Goal: Task Accomplishment & Management: Use online tool/utility

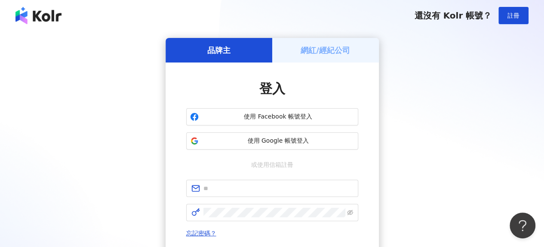
click at [319, 61] on div "網紅/經紀公司" at bounding box center [325, 50] width 107 height 25
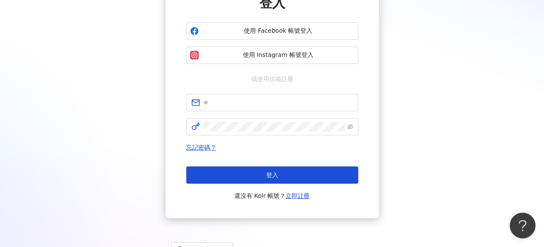
scroll to position [86, 0]
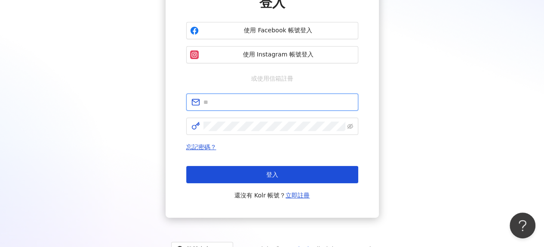
click at [251, 102] on input "text" at bounding box center [278, 101] width 150 height 9
type input "**********"
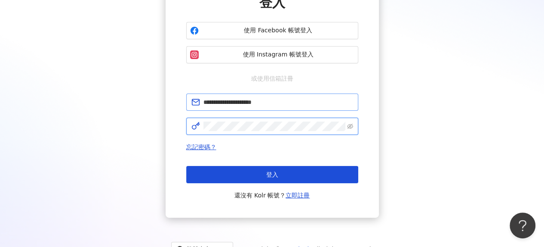
click button "登入" at bounding box center [272, 174] width 172 height 17
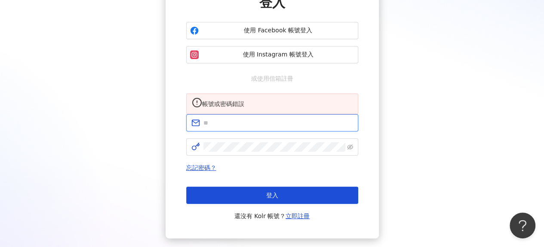
drag, startPoint x: 236, startPoint y: 133, endPoint x: 244, endPoint y: 147, distance: 16.0
click at [236, 127] on input "text" at bounding box center [278, 122] width 150 height 9
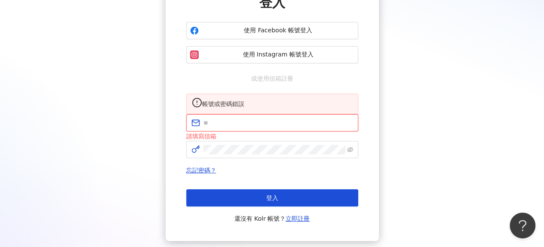
click at [247, 127] on input "text" at bounding box center [278, 122] width 150 height 9
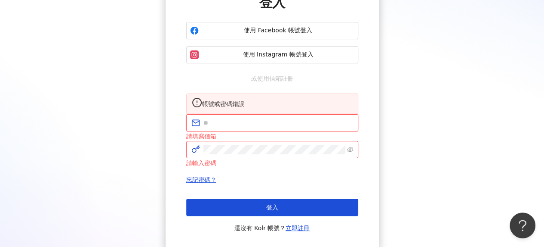
type input "**********"
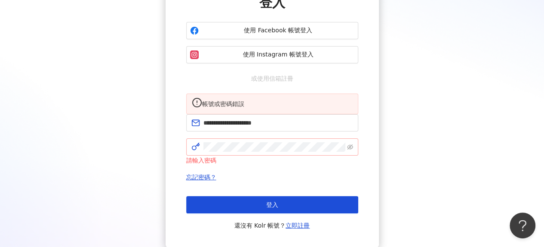
click at [353, 152] on span at bounding box center [272, 146] width 172 height 17
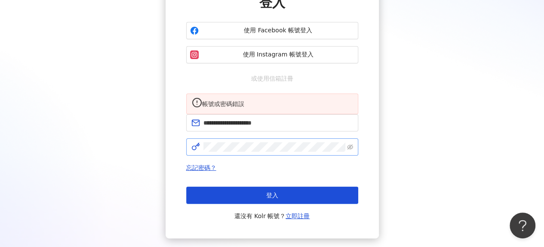
click at [353, 155] on span at bounding box center [272, 146] width 172 height 17
click at [351, 150] on icon "eye-invisible" at bounding box center [350, 147] width 6 height 6
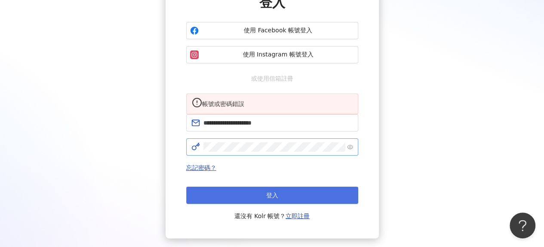
click at [285, 203] on button "登入" at bounding box center [272, 194] width 172 height 17
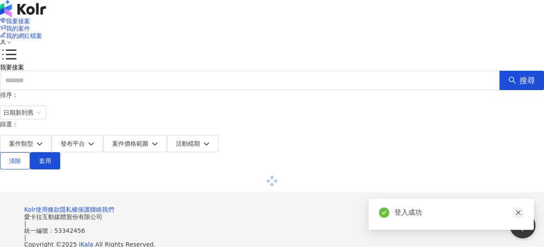
click at [521, 211] on icon "close" at bounding box center [518, 212] width 6 height 6
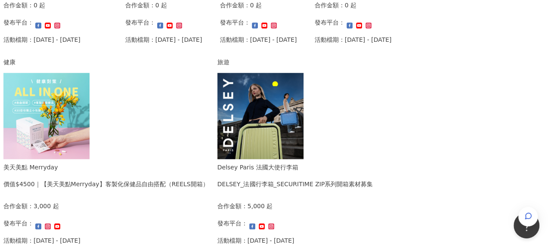
scroll to position [344, 0]
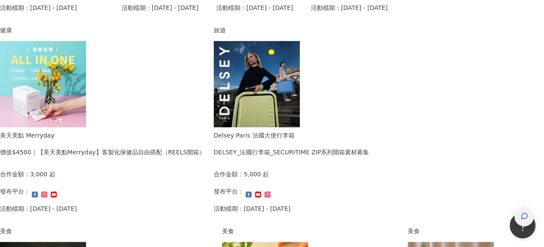
click at [521, 212] on icon "button" at bounding box center [525, 216] width 8 height 8
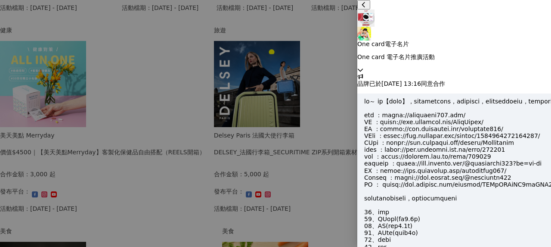
scroll to position [908, 0]
click at [363, 68] on icon at bounding box center [360, 69] width 5 height 3
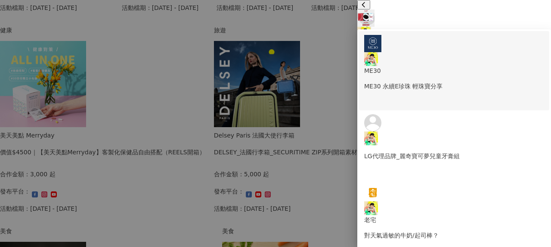
click at [456, 81] on p "ME30 永續E珍珠 輕珠寶分享" at bounding box center [454, 85] width 180 height 9
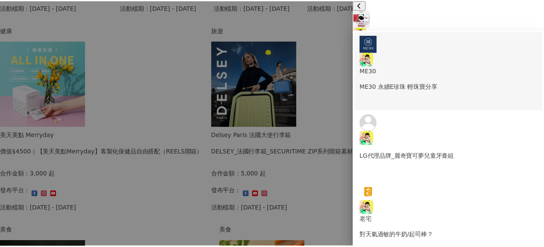
scroll to position [0, 0]
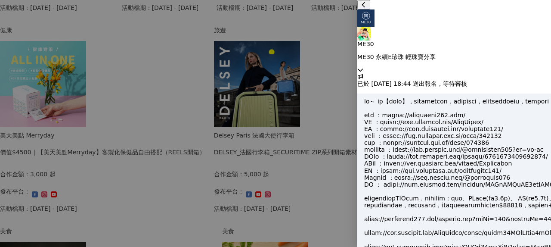
click at [363, 67] on icon at bounding box center [360, 70] width 6 height 6
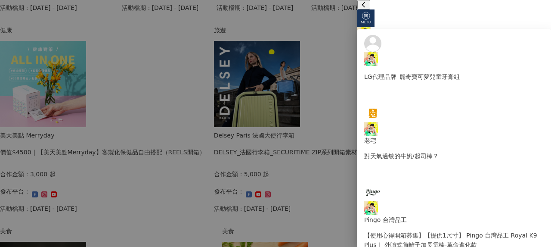
click at [18, 140] on div at bounding box center [275, 123] width 551 height 247
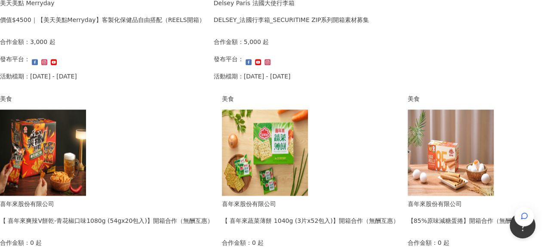
scroll to position [602, 0]
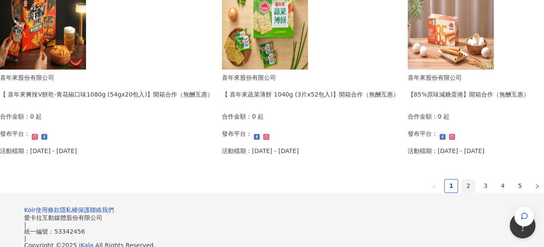
click at [462, 181] on link "2" at bounding box center [468, 185] width 13 height 13
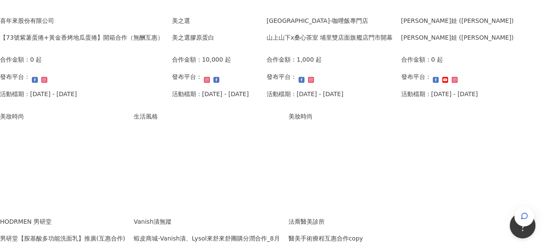
scroll to position [86, 0]
